Goal: Information Seeking & Learning: Learn about a topic

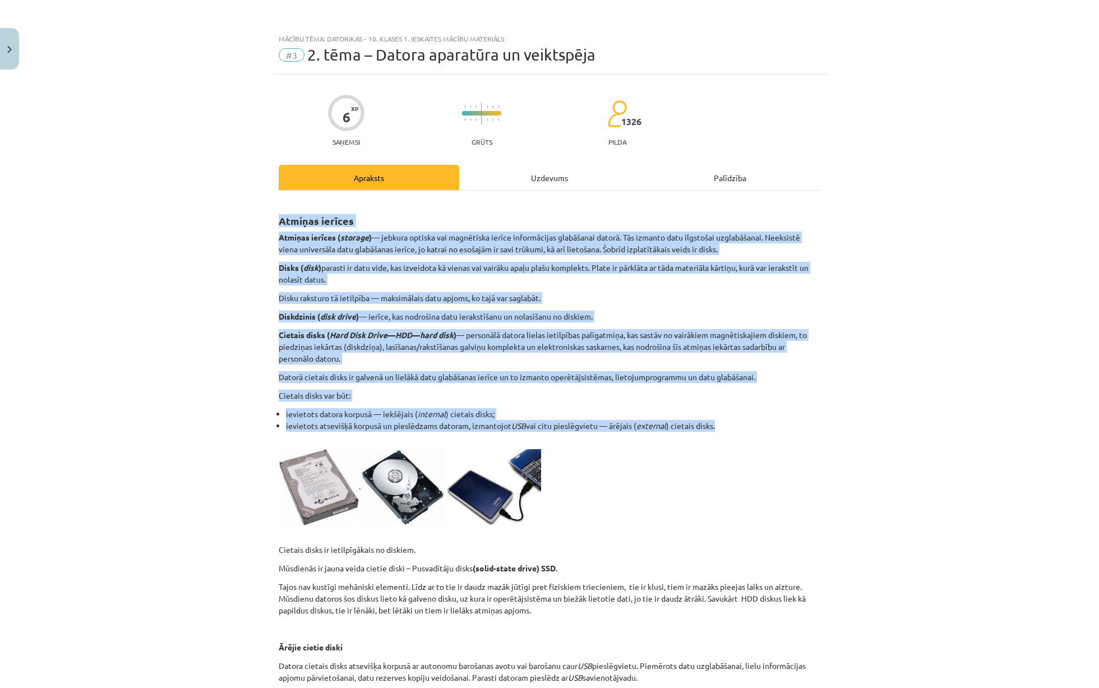
drag, startPoint x: 278, startPoint y: 224, endPoint x: 753, endPoint y: 426, distance: 516.3
copy div "Atmiņas ierīces Atmiņas ierīces ( storage ) — jebkura optiska vai magnētiska ie…"
click at [869, 347] on div "Mācību tēma: Datorikas - 10. klases 1. ieskaites mācību materiāls #3 2. tēma – …" at bounding box center [549, 344] width 1099 height 688
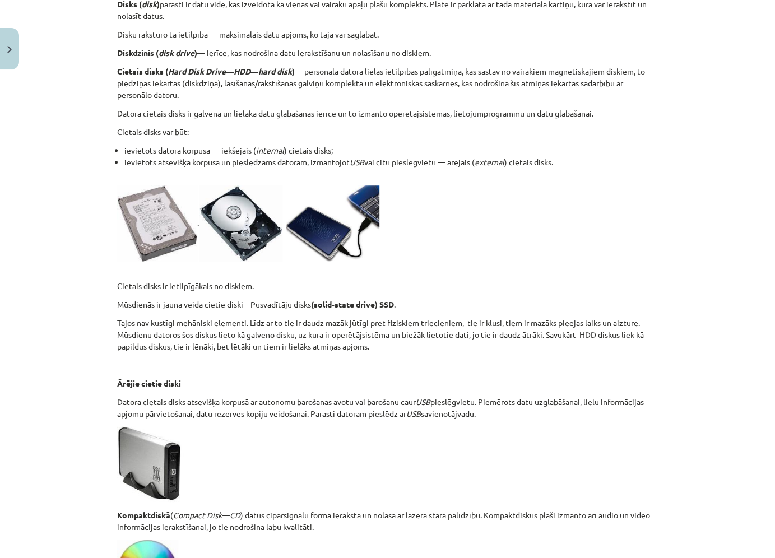
scroll to position [269, 0]
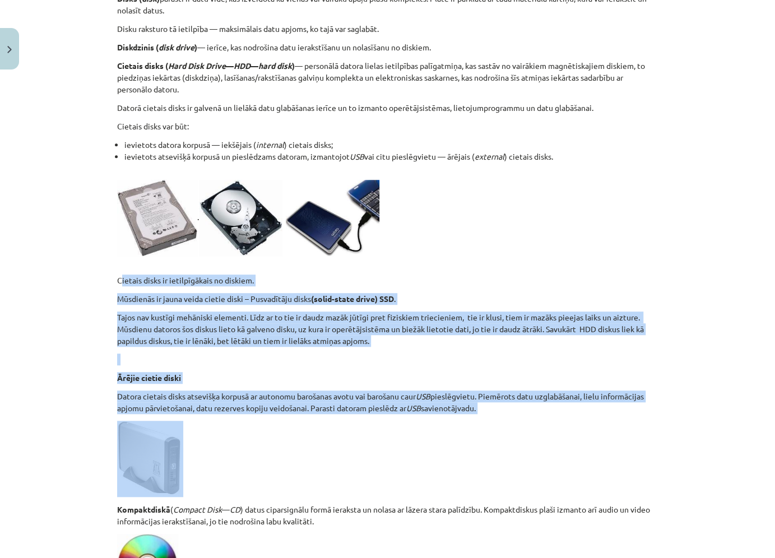
drag, startPoint x: 114, startPoint y: 280, endPoint x: 515, endPoint y: 414, distance: 422.5
click at [515, 414] on div "6 XP Saņemsi Grūts 1326 pilda Apraksts Uzdevums Palīdzība Atmiņas ierīces Atmiņ…" at bounding box center [387, 450] width 555 height 1291
copy div "Cietais disks ir ietilpīgākais no diskiem. Mūsdienās ir jauna veida cietie disk…"
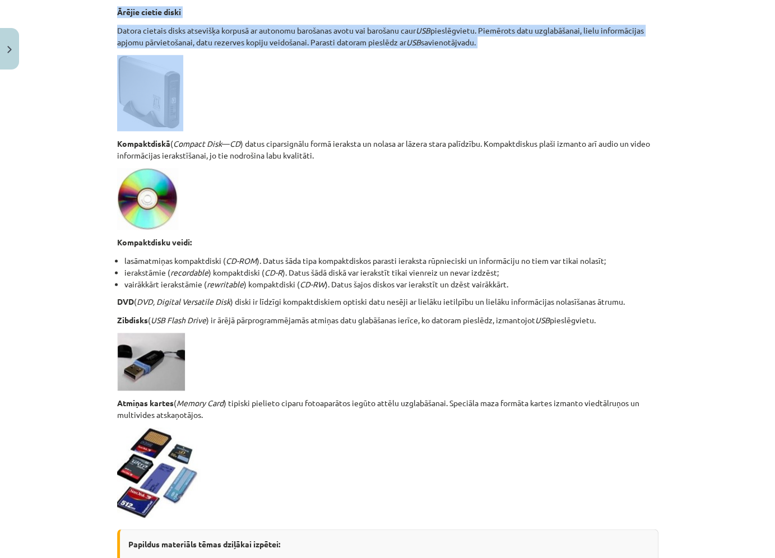
scroll to position [630, 0]
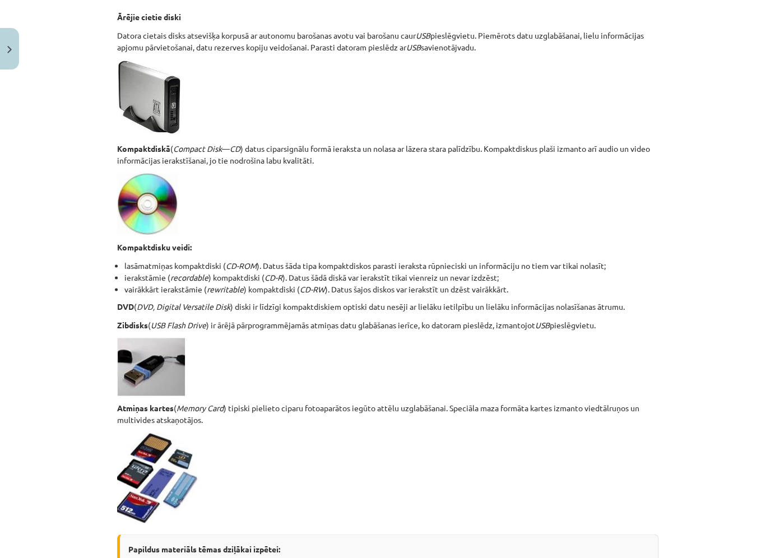
click at [534, 242] on p "Kompaktdisku veidi:" at bounding box center [388, 248] width 542 height 12
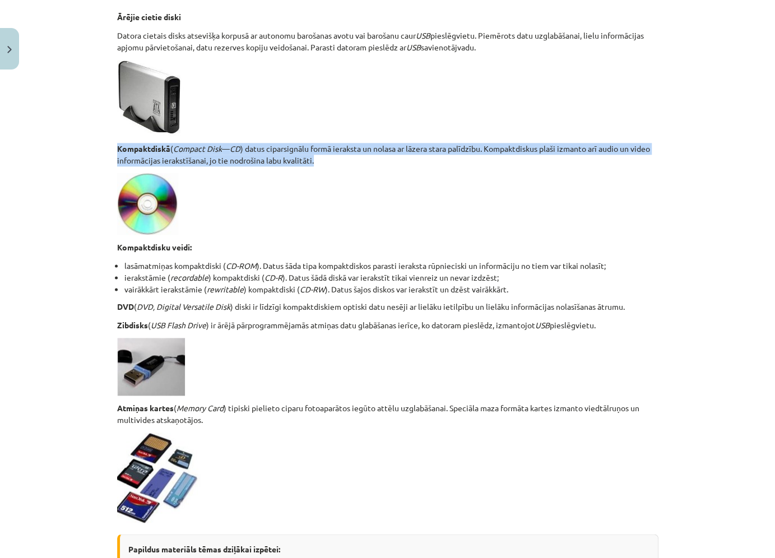
drag, startPoint x: 113, startPoint y: 149, endPoint x: 372, endPoint y: 156, distance: 258.6
click at [372, 156] on div "6 XP Saņemsi Grūts 1326 pilda Apraksts Uzdevums Palīdzība Atmiņas ierīces Atmiņ…" at bounding box center [387, 89] width 555 height 1291
copy p "Kompaktdiskā ( Compact Disk — CD ) datus ciparsignālu formā ieraksta un nolasa …"
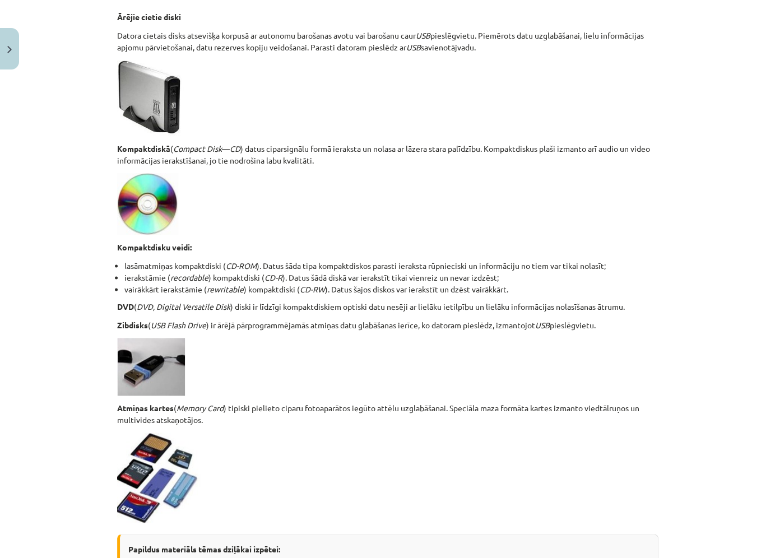
click at [414, 230] on p at bounding box center [388, 204] width 542 height 62
drag, startPoint x: 113, startPoint y: 244, endPoint x: 611, endPoint y: 328, distance: 505.4
click at [611, 328] on div "6 XP Saņemsi Grūts 1326 pilda Apraksts Uzdevums Palīdzība Atmiņas ierīces Atmiņ…" at bounding box center [387, 89] width 555 height 1291
copy div "Kompaktdisku veidi: lasāmatmiņas kompaktdiski ( CD-ROM ). Datus šāda tipa kompa…"
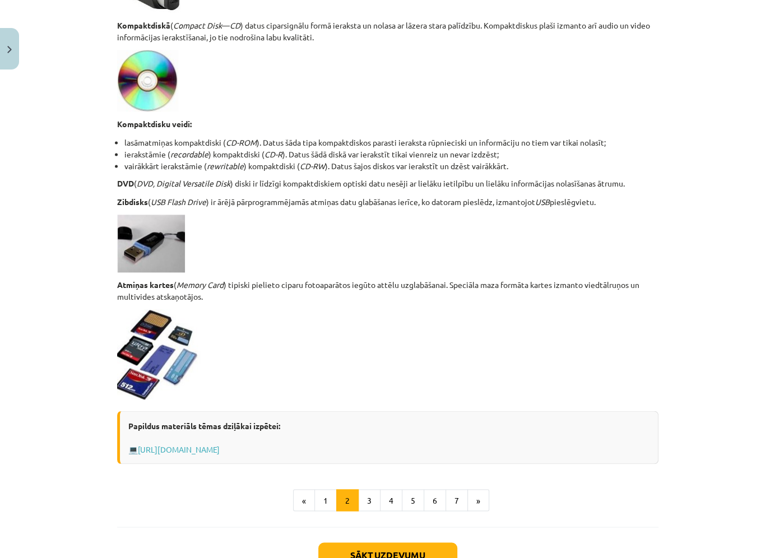
scroll to position [765, 0]
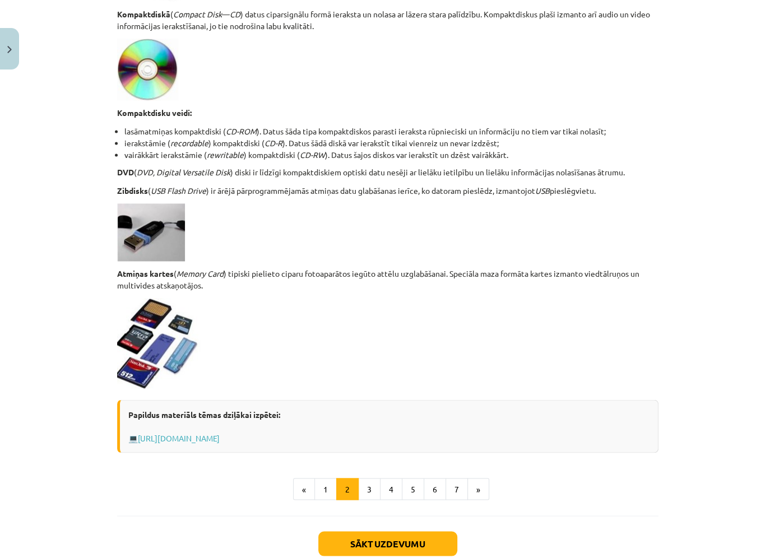
click at [412, 219] on p at bounding box center [388, 233] width 542 height 58
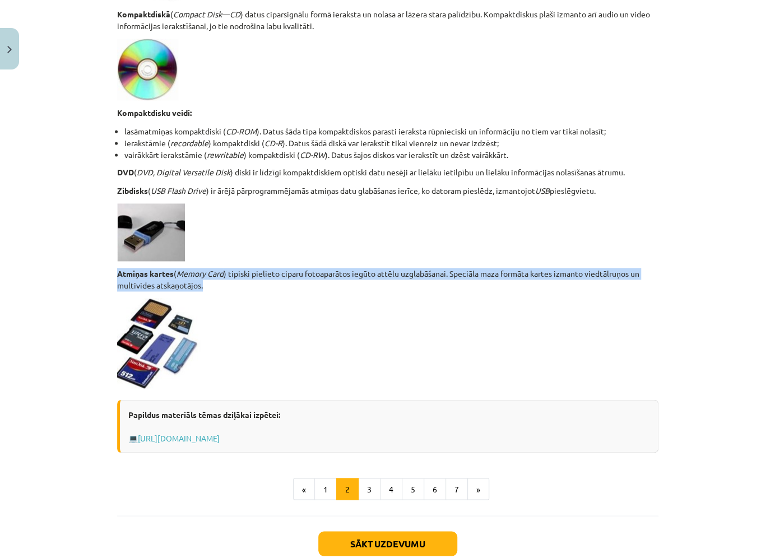
drag, startPoint x: 117, startPoint y: 272, endPoint x: 269, endPoint y: 283, distance: 152.4
click at [269, 283] on p "Atmiņas kartes ( Memory Card ) tipiski pielieto ciparu fotoaparātos iegūto attē…" at bounding box center [388, 280] width 542 height 24
copy p "Atmiņas kartes ( Memory Card ) tipiski pielieto ciparu fotoaparātos iegūto attē…"
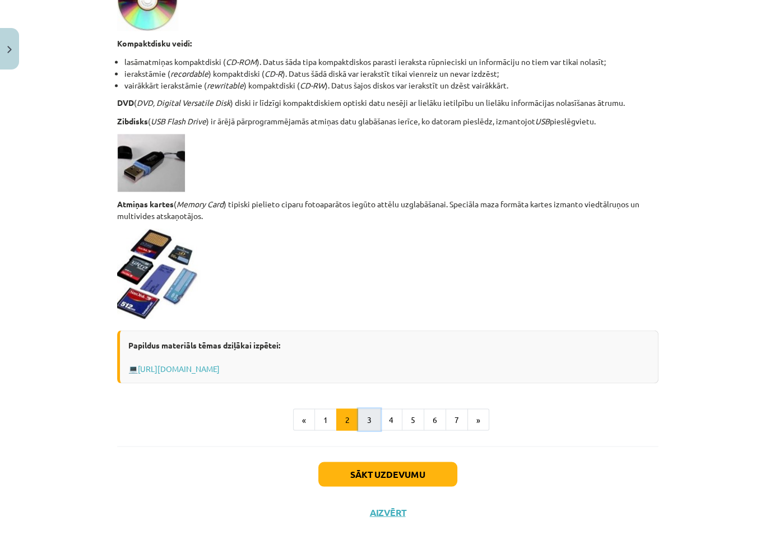
click at [367, 418] on button "3" at bounding box center [369, 420] width 22 height 22
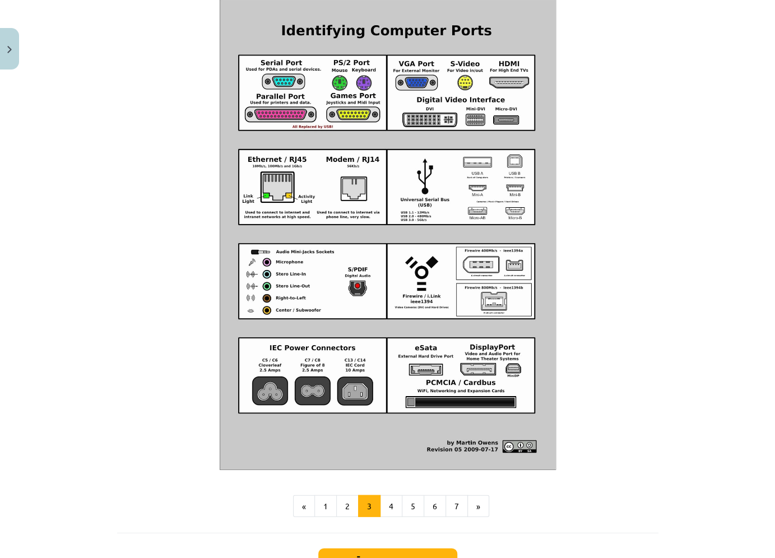
scroll to position [1166, 0]
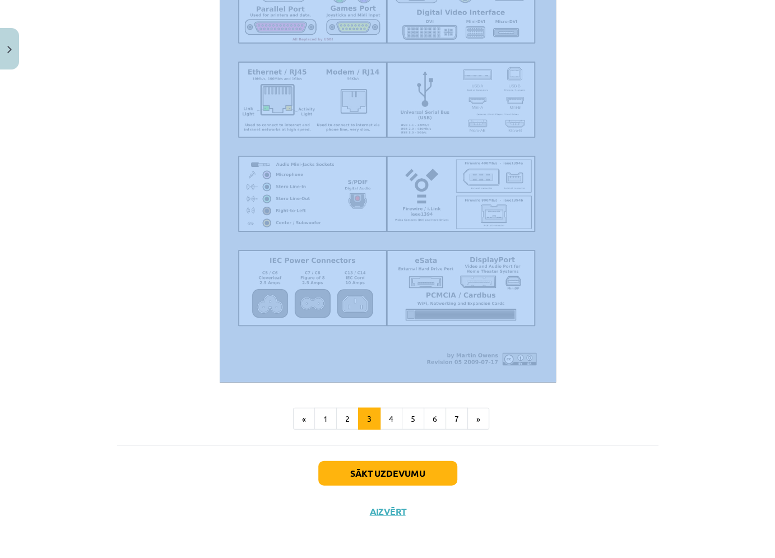
drag, startPoint x: 113, startPoint y: 228, endPoint x: 583, endPoint y: 315, distance: 478.0
copy div "Standartizētas pieslēgvietas Pieslēgvieta jeb ports ( port ) ir fizikāls savien…"
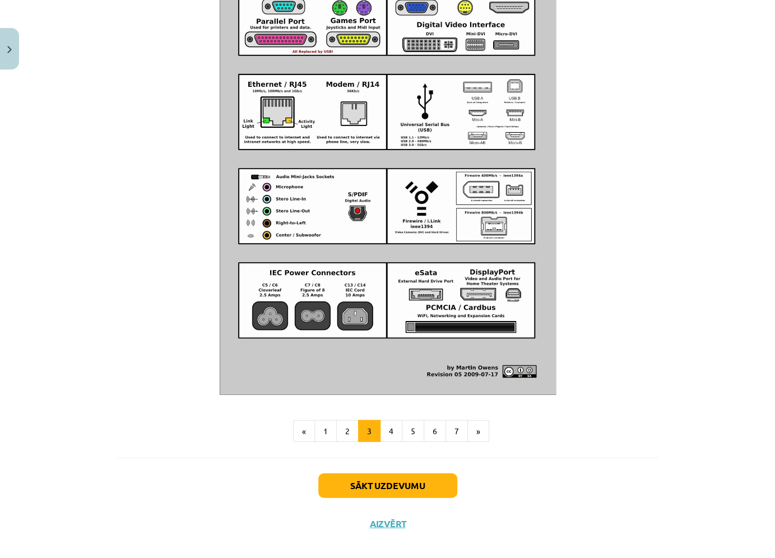
scroll to position [1166, 0]
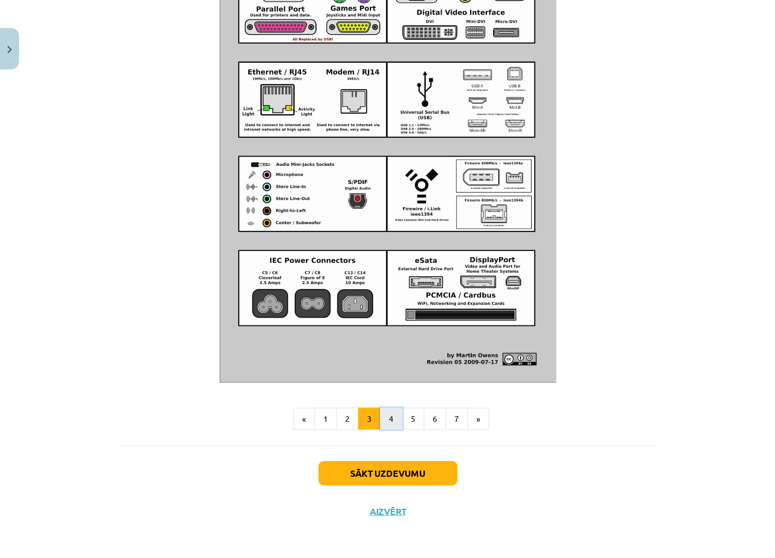
click at [385, 418] on button "4" at bounding box center [391, 419] width 22 height 22
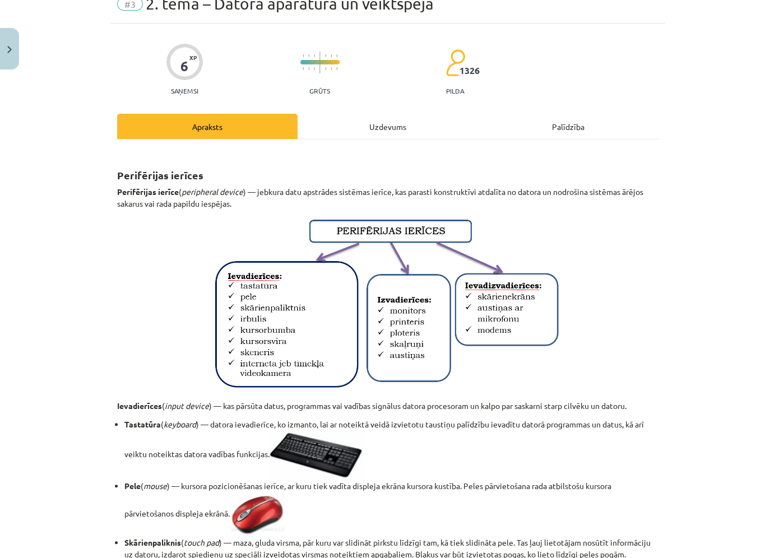
scroll to position [0, 0]
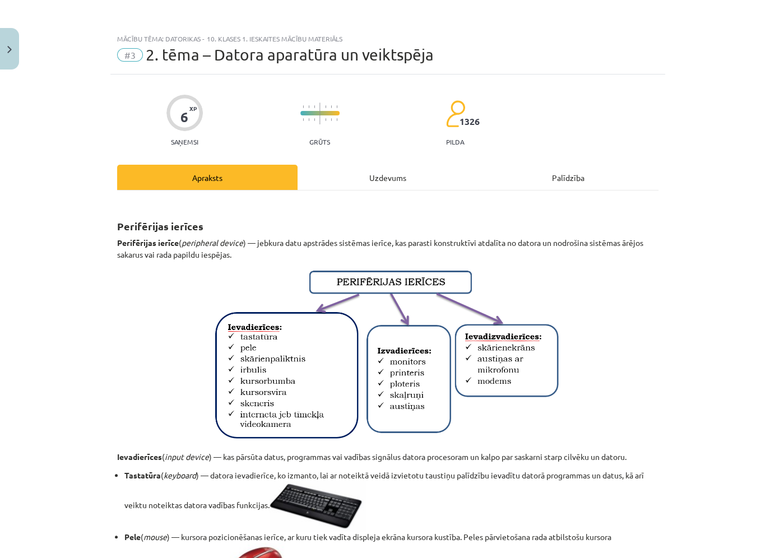
click at [154, 207] on h2 "Perifērijas ierīces" at bounding box center [388, 219] width 542 height 27
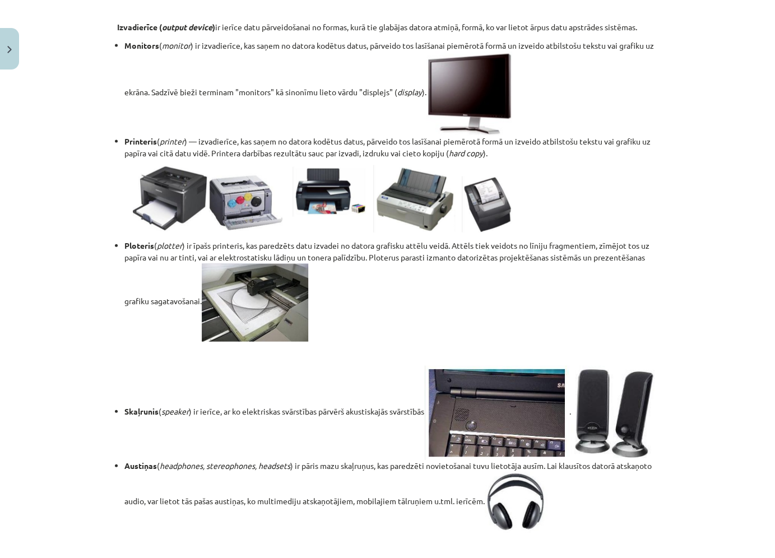
scroll to position [1876, 0]
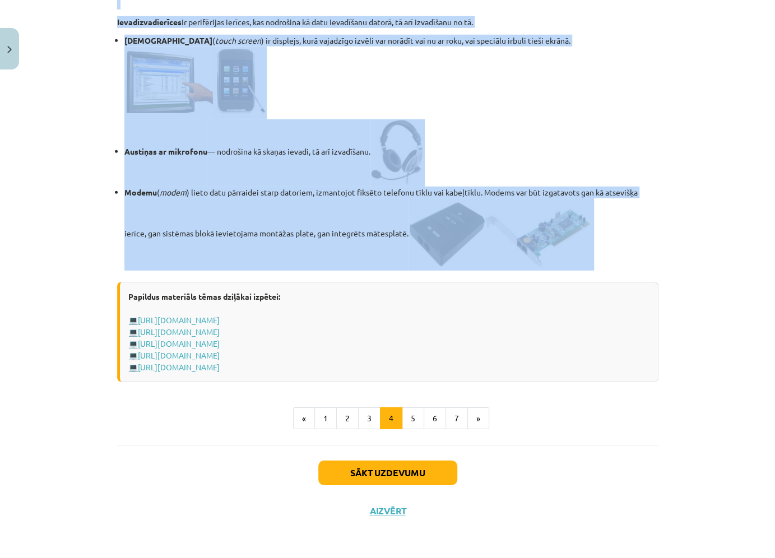
drag, startPoint x: 112, startPoint y: 224, endPoint x: 614, endPoint y: 266, distance: 504.2
copy div "Perifērijas ierīces Perifērijas ierīce ( peripheral device ) — jebkura datu aps…"
click at [415, 422] on button "5" at bounding box center [413, 419] width 22 height 22
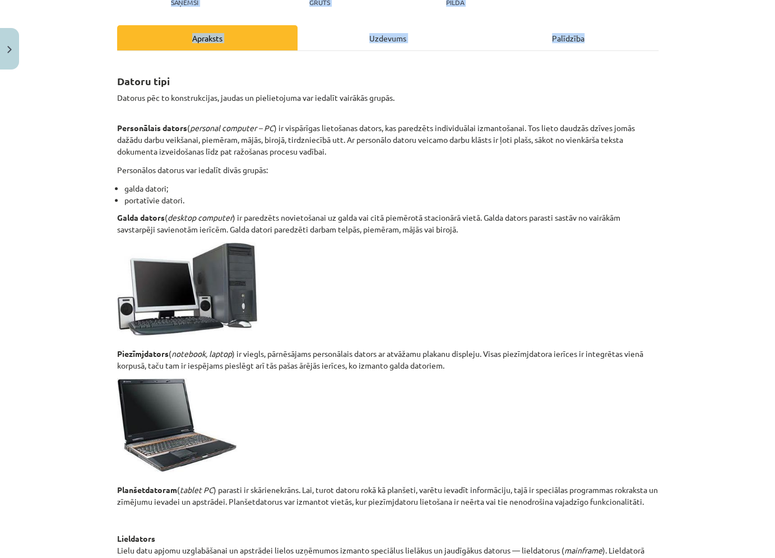
scroll to position [449, 0]
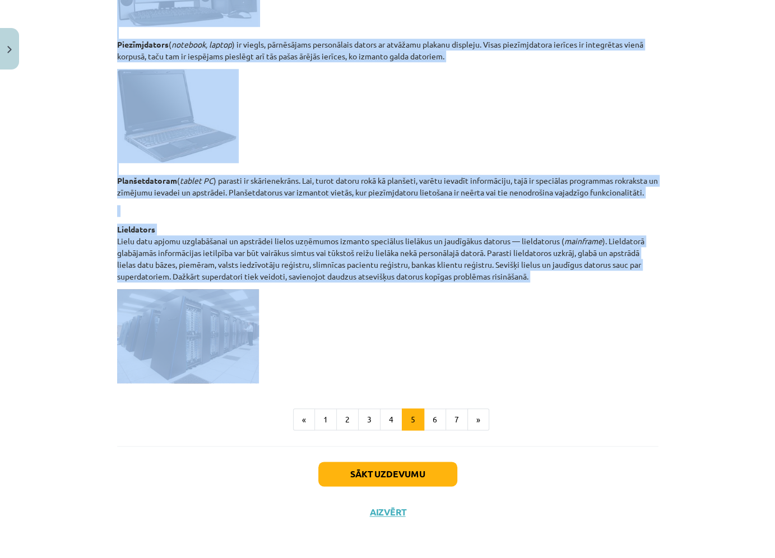
drag, startPoint x: 116, startPoint y: 220, endPoint x: 422, endPoint y: 365, distance: 338.6
click at [422, 365] on div "Datoru tipi Datorus pēc to konstrukcijas, jaudas un pielietojuma var iedalīt va…" at bounding box center [388, 68] width 542 height 632
copy div "Datoru tipi Datorus pēc to konstrukcijas, jaudas un pielietojuma var iedalīt va…"
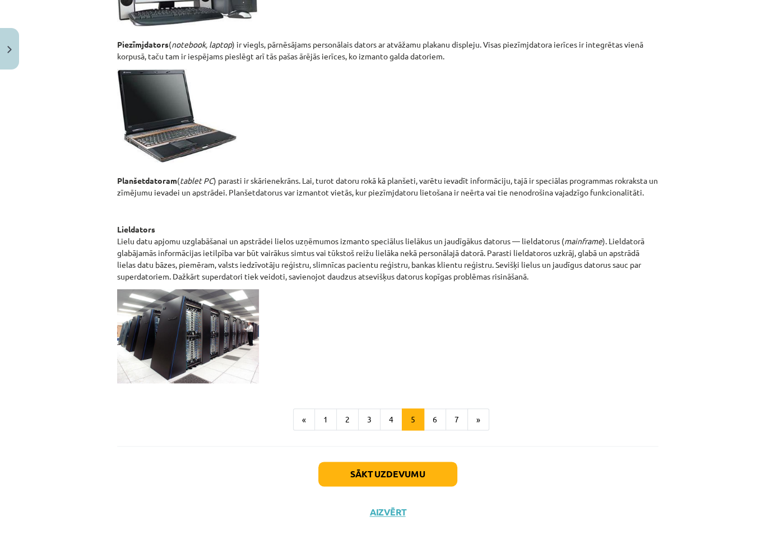
click at [441, 384] on div "Datoru tipi Datorus pēc to konstrukcijas, jaudas un pielietojuma var iedalīt va…" at bounding box center [388, 91] width 542 height 679
click at [438, 418] on button "6" at bounding box center [435, 420] width 22 height 22
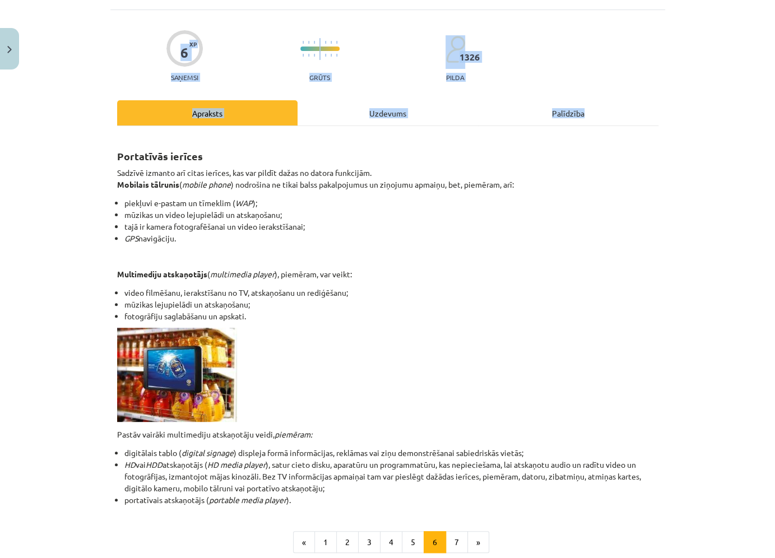
scroll to position [187, 0]
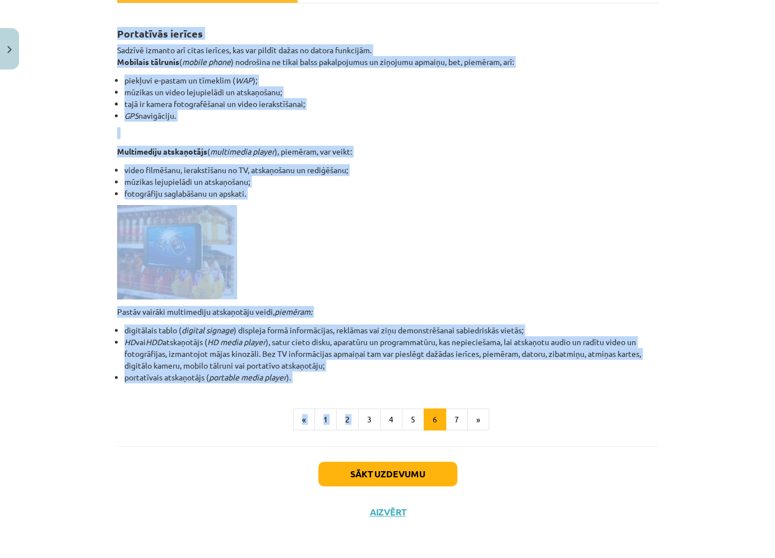
drag, startPoint x: 116, startPoint y: 222, endPoint x: 367, endPoint y: 398, distance: 306.0
click at [367, 398] on div "6 XP Saņemsi Grūts 1326 pilda Apraksts Uzdevums Palīdzība Portatīvās ierīces Sa…" at bounding box center [387, 209] width 555 height 644
copy div "Portatīvās ierīces Sadzīvē izmanto arī citas ierīces, kas var pildīt dažas no d…"
click at [460, 421] on button "7" at bounding box center [457, 420] width 22 height 22
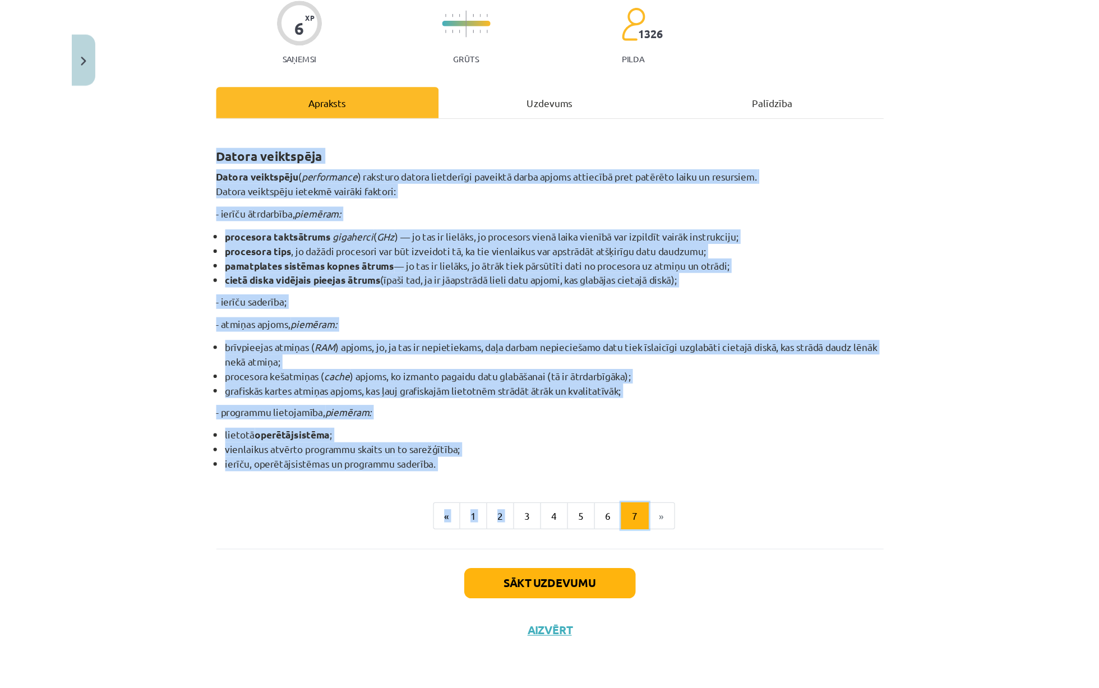
scroll to position [93, 0]
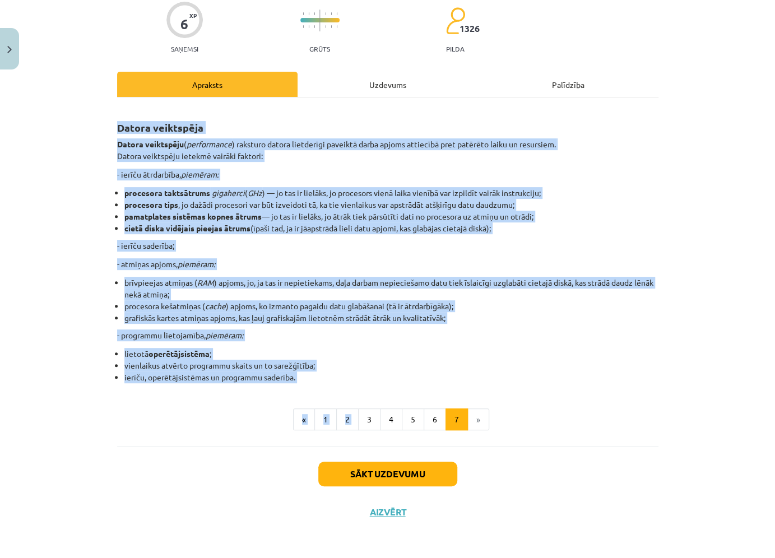
click at [370, 325] on div "Datora veiktspēja Datora veiktspēju ( performance ) raksturo datora lietderīgi …" at bounding box center [388, 246] width 542 height 276
drag, startPoint x: 116, startPoint y: 131, endPoint x: 310, endPoint y: 375, distance: 311.7
click at [310, 375] on div "6 XP Saņemsi Grūts 1326 pilda Apraksts Uzdevums Palīdzība Datora veiktspēja Dat…" at bounding box center [387, 256] width 555 height 550
copy div "Datora veiktspēja Datora veiktspēju ( performance ) raksturo datora lietderīgi …"
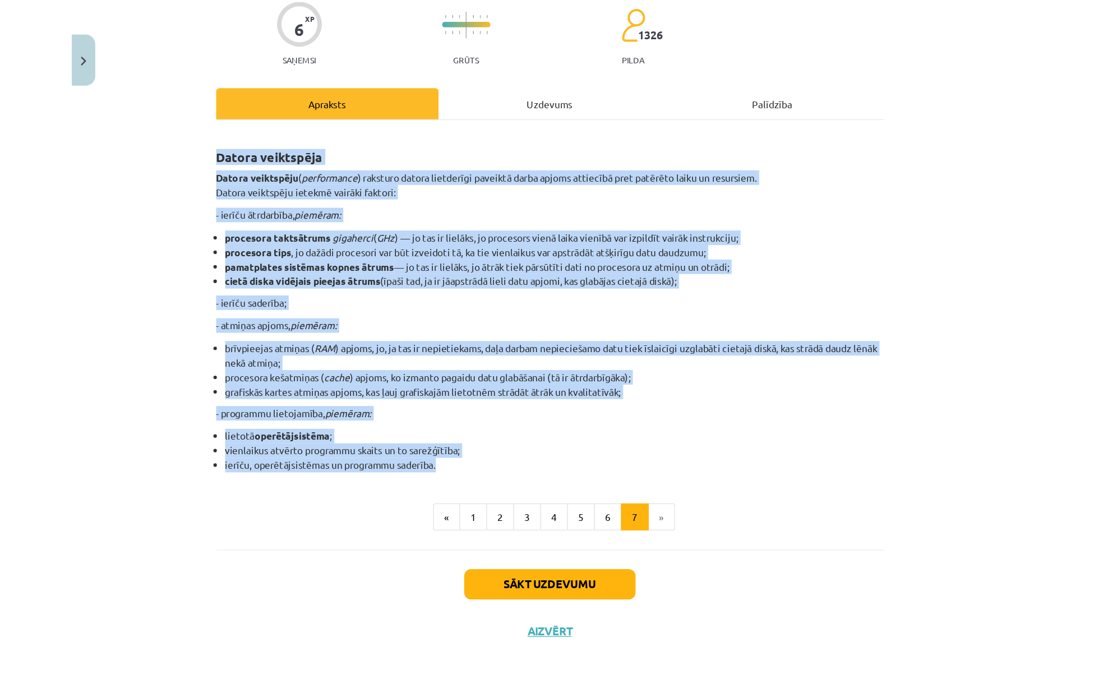
scroll to position [0, 0]
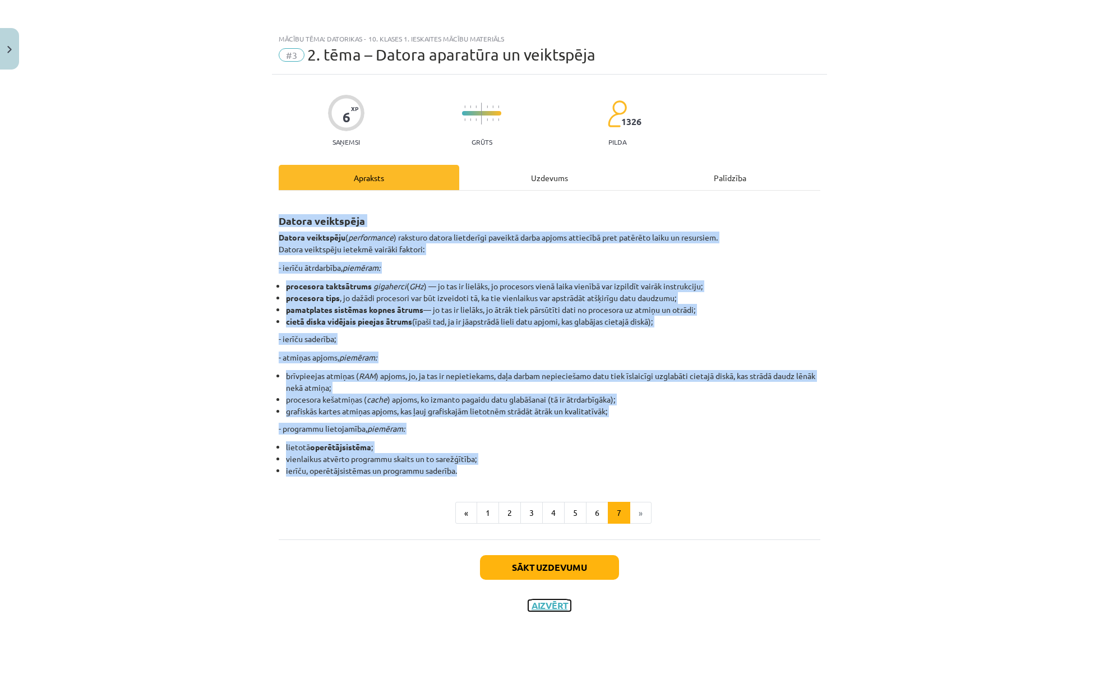
click at [545, 600] on button "Aizvērt" at bounding box center [549, 605] width 43 height 11
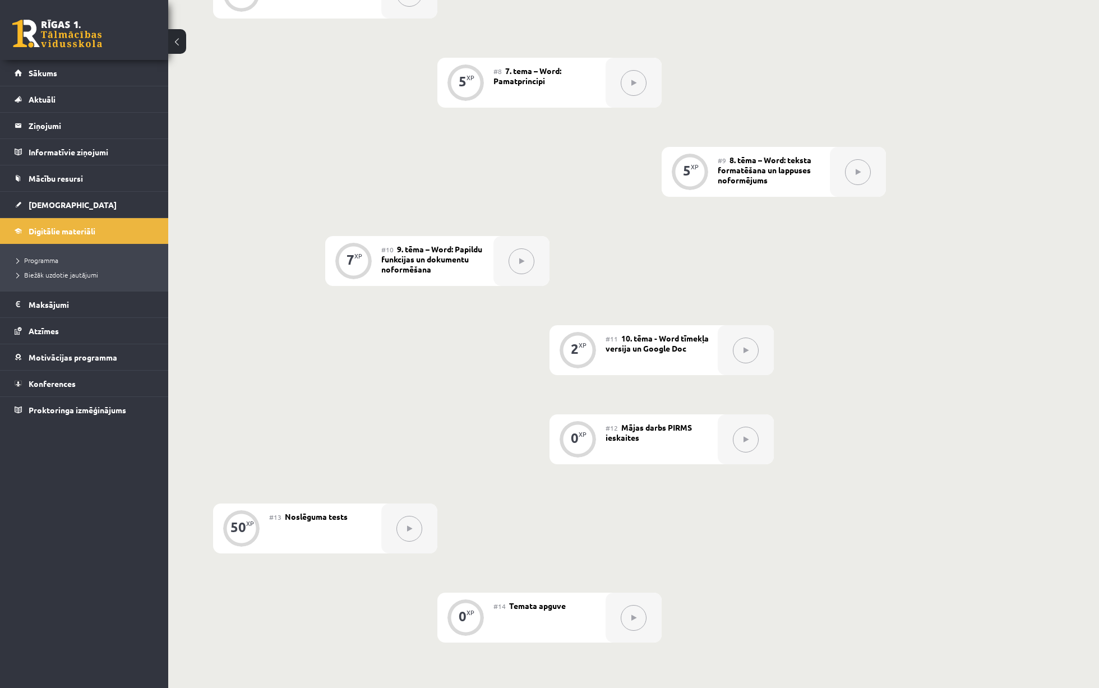
scroll to position [976, 0]
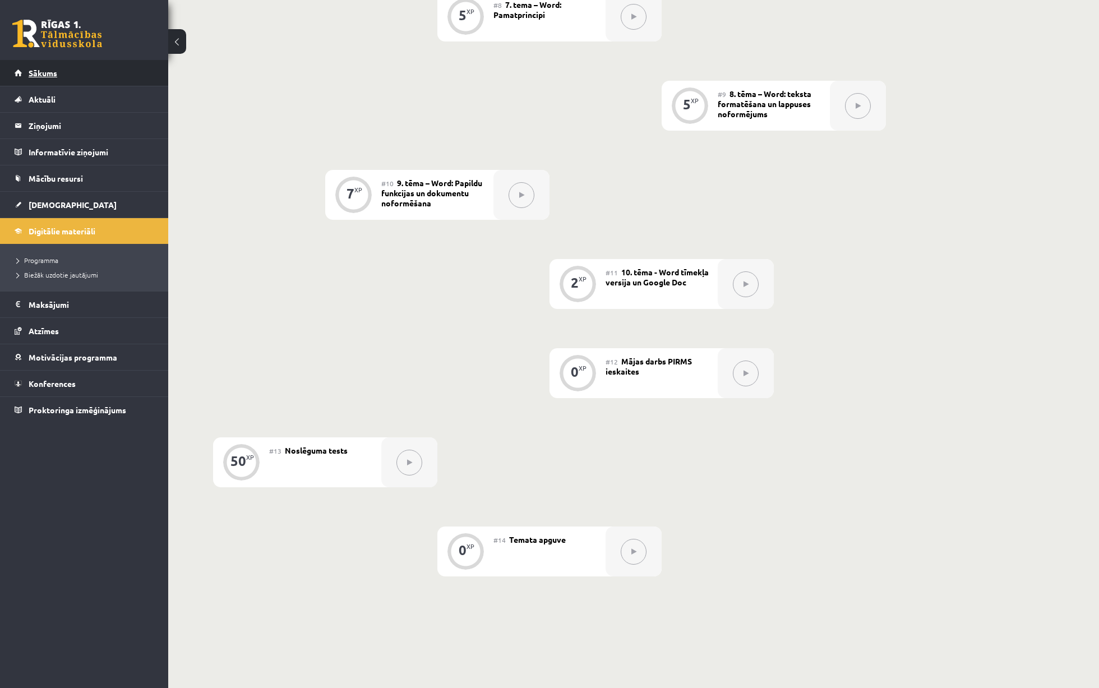
click at [53, 67] on link "Sākums" at bounding box center [85, 73] width 140 height 26
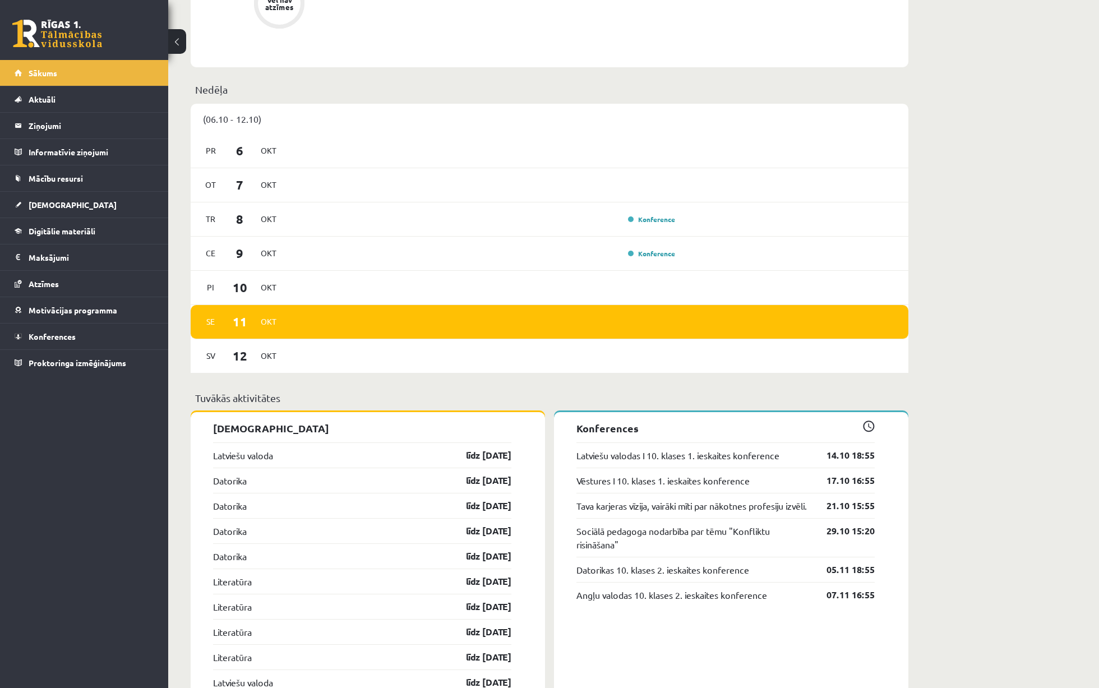
scroll to position [700, 0]
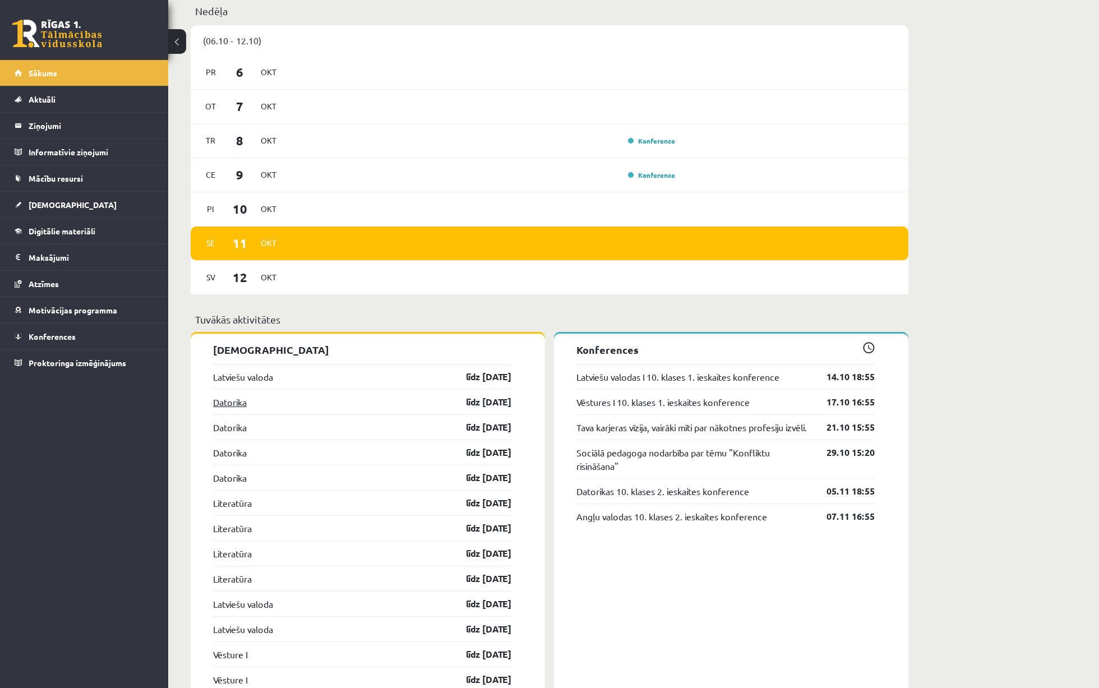
click at [233, 408] on link "Datorika" at bounding box center [230, 401] width 34 height 13
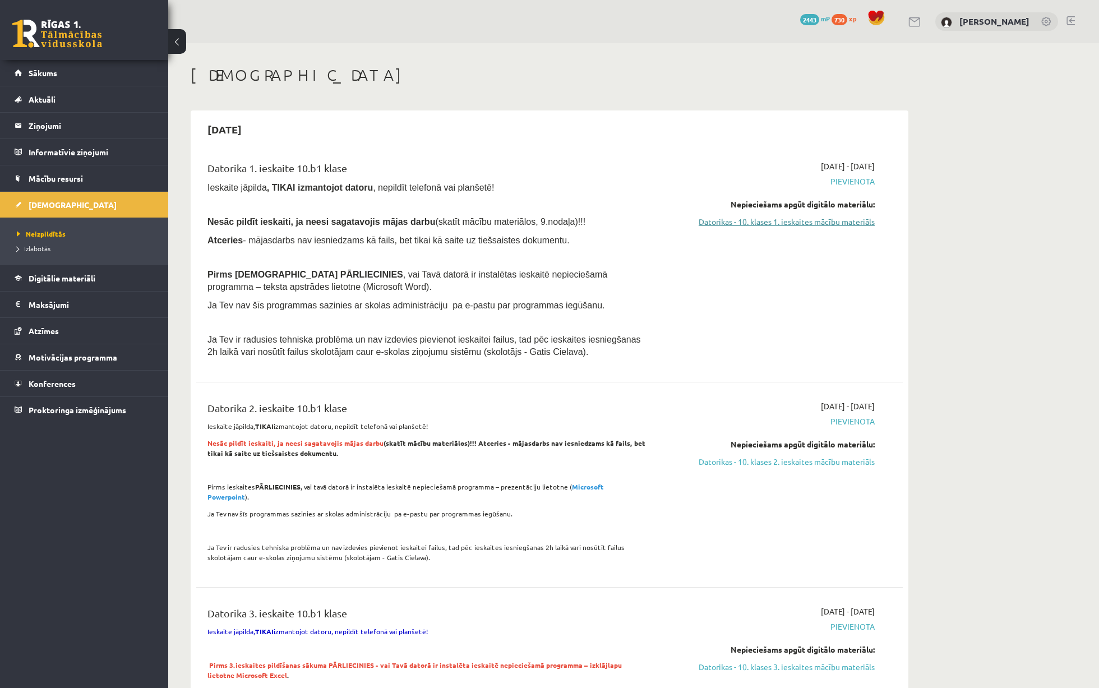
click at [750, 216] on link "Datorikas - 10. klases 1. ieskaites mācību materiāls" at bounding box center [768, 222] width 211 height 12
